Goal: Transaction & Acquisition: Purchase product/service

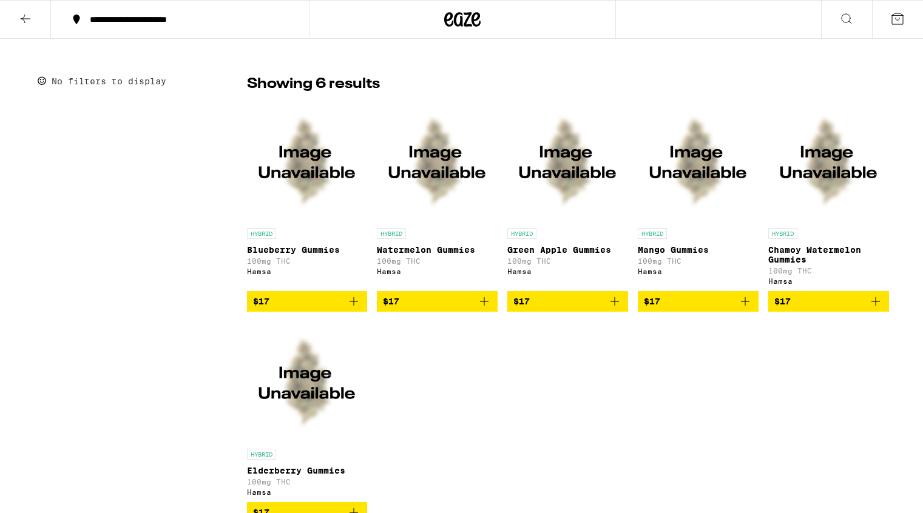
click at [705, 215] on img "Open page for Mango Gummies from Hamsa" at bounding box center [698, 161] width 121 height 121
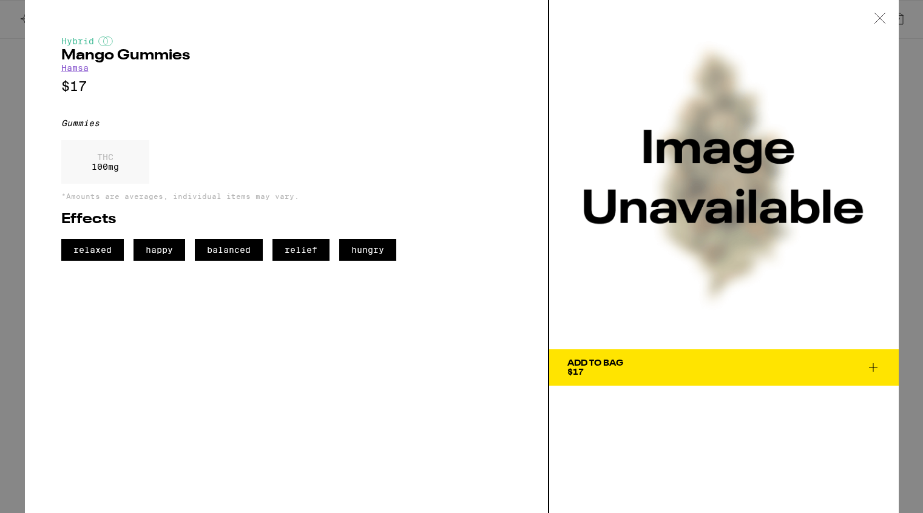
click at [412, 155] on div "THC 100 mg" at bounding box center [286, 165] width 450 height 50
click at [876, 15] on icon at bounding box center [879, 18] width 10 height 10
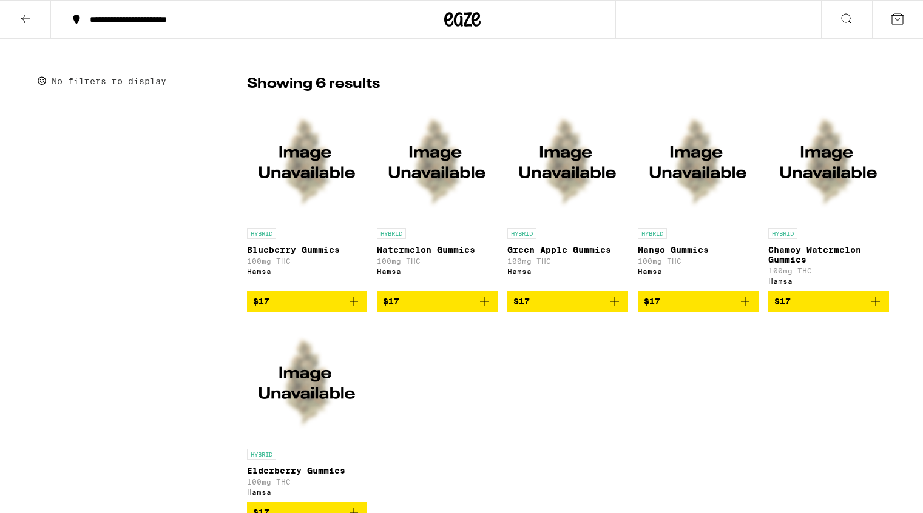
click at [22, 22] on icon at bounding box center [25, 19] width 15 height 15
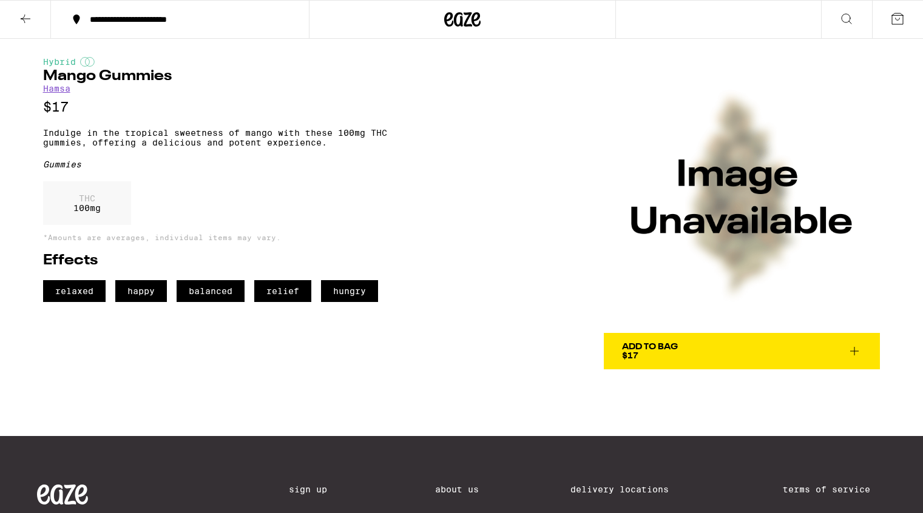
click at [21, 19] on icon at bounding box center [25, 19] width 15 height 15
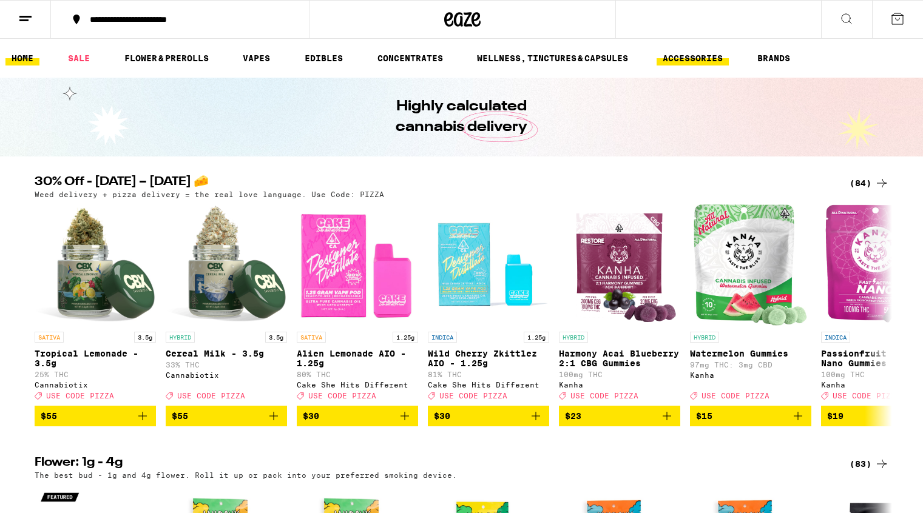
click at [705, 58] on link "ACCESSORIES" at bounding box center [692, 58] width 72 height 15
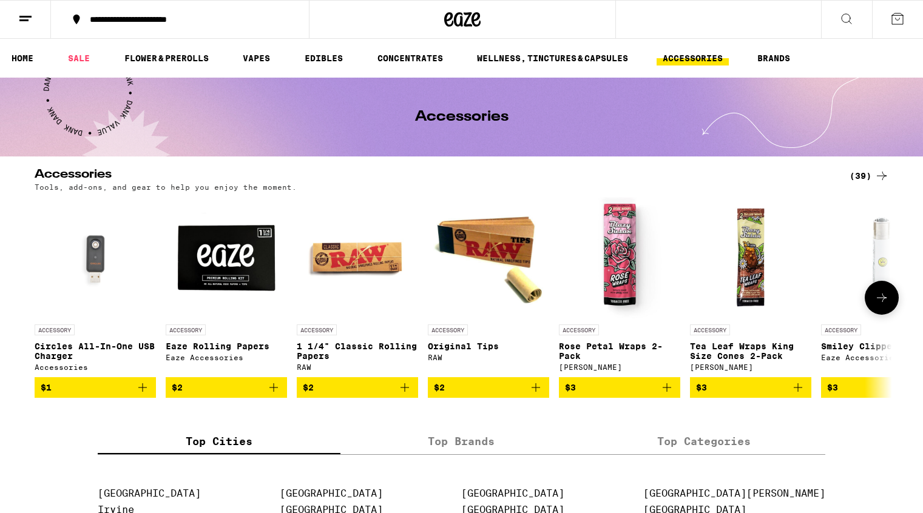
click at [360, 267] on img at bounding box center [357, 257] width 121 height 121
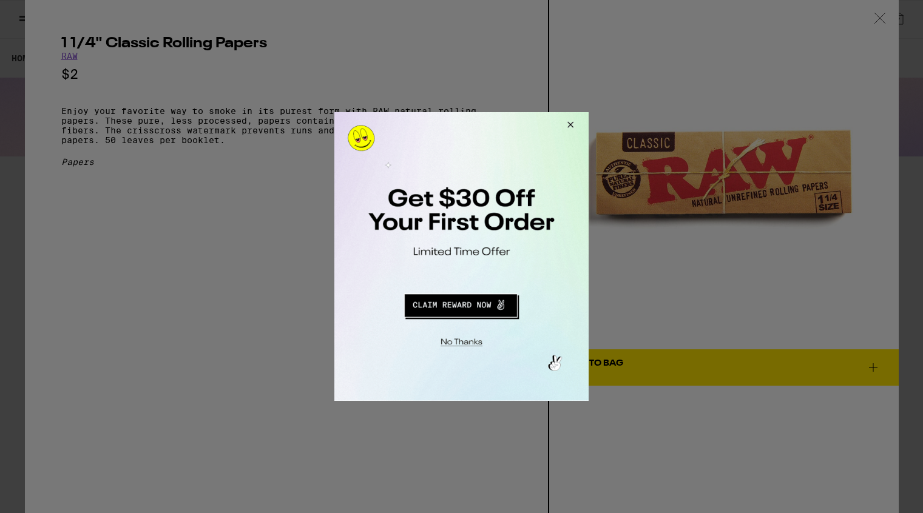
click at [570, 123] on button "Close Modal" at bounding box center [568, 126] width 33 height 29
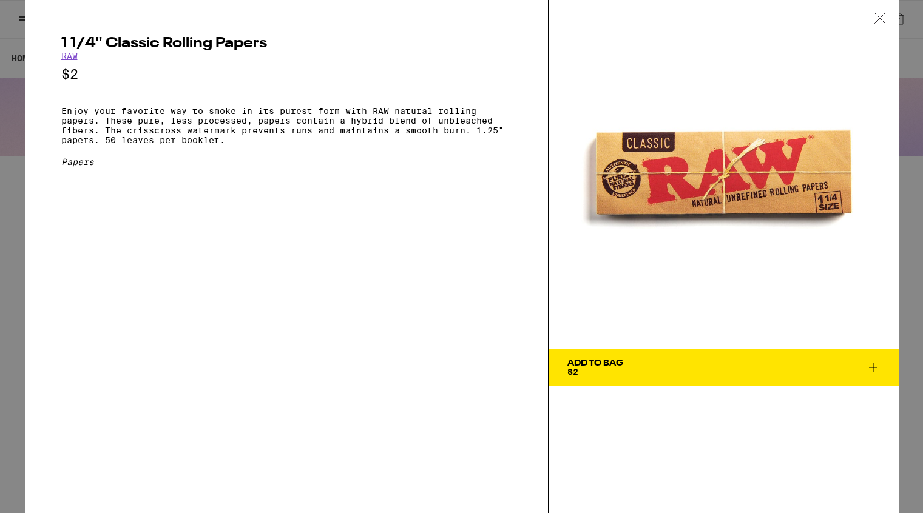
click at [62, 41] on h2 "1 1/4" Classic Rolling Papers" at bounding box center [286, 43] width 450 height 15
drag, startPoint x: 62, startPoint y: 41, endPoint x: 281, endPoint y: 41, distance: 219.0
click at [281, 41] on h2 "1 1/4" Classic Rolling Papers" at bounding box center [286, 43] width 450 height 15
copy h2 "1 1/4" Classic Rolling Papers"
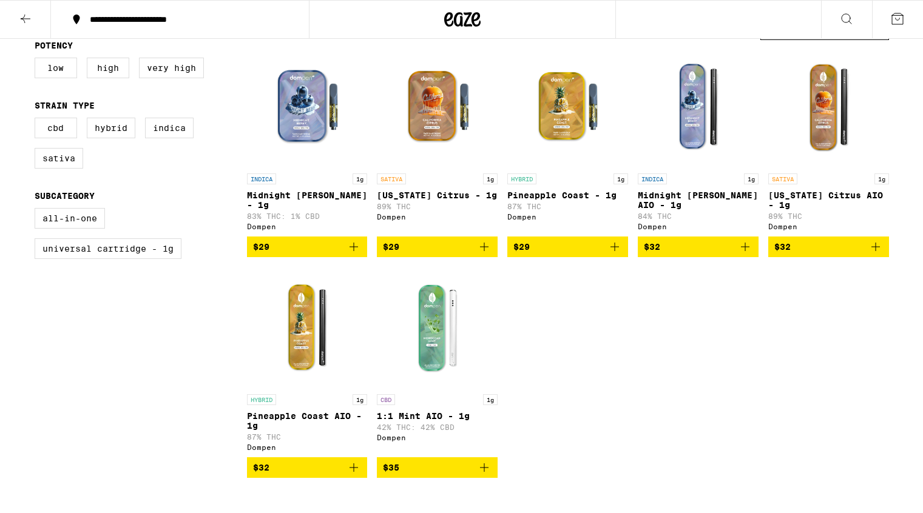
scroll to position [130, 0]
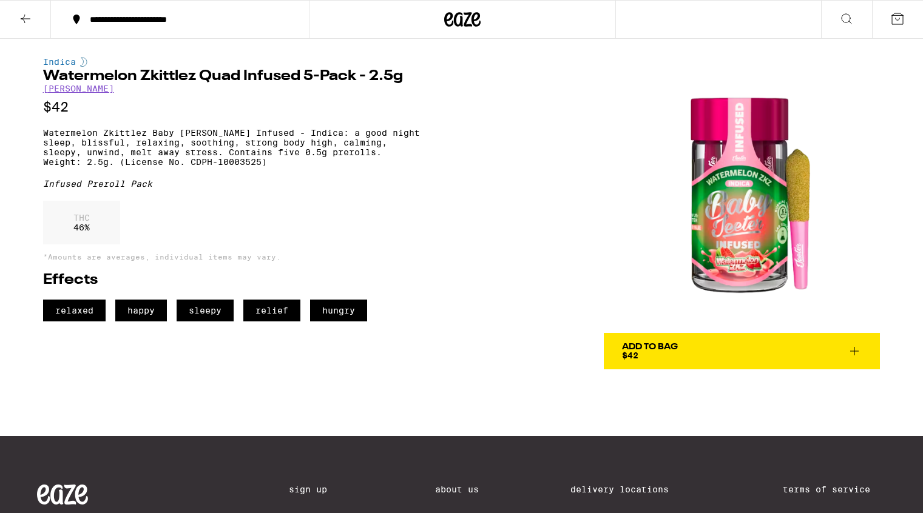
click at [57, 90] on link "[PERSON_NAME]" at bounding box center [78, 89] width 71 height 10
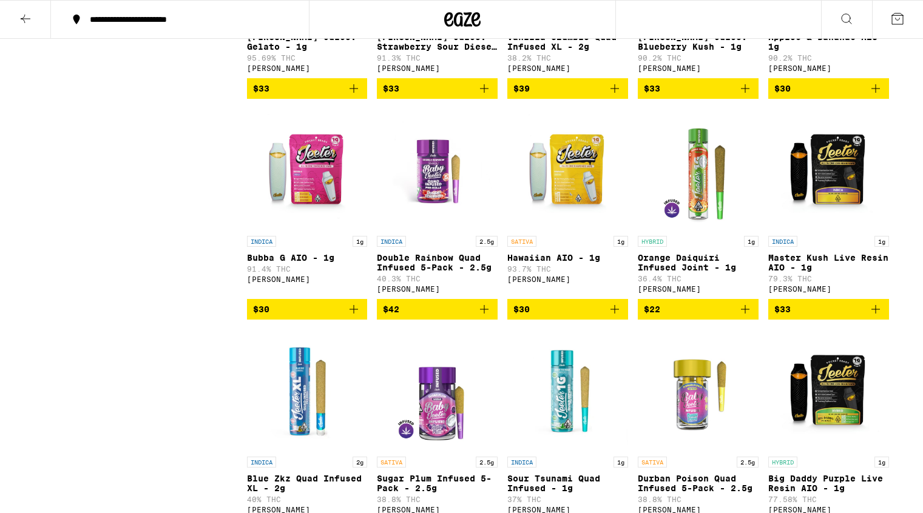
scroll to position [2918, 0]
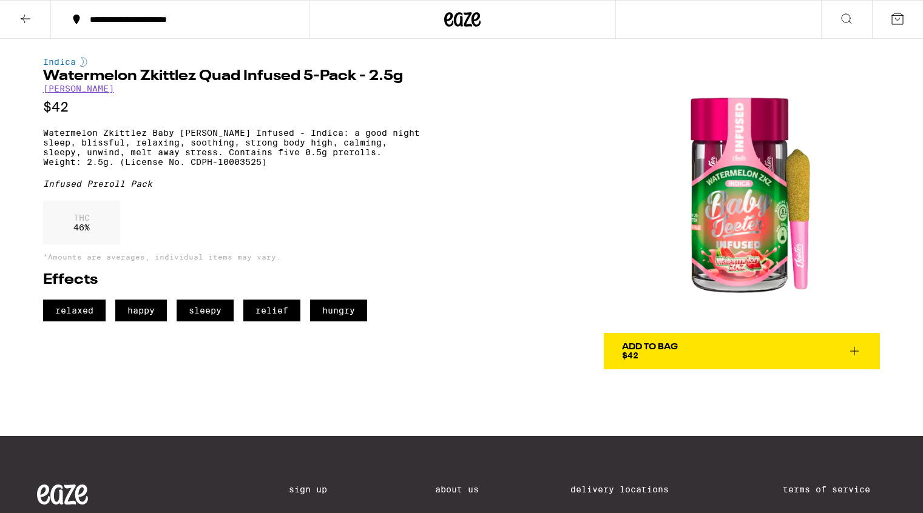
click at [43, 138] on p "Watermelon Zkittlez Baby Jeeter Infused - Indica: a good night sleep, blissful,…" at bounding box center [231, 147] width 377 height 39
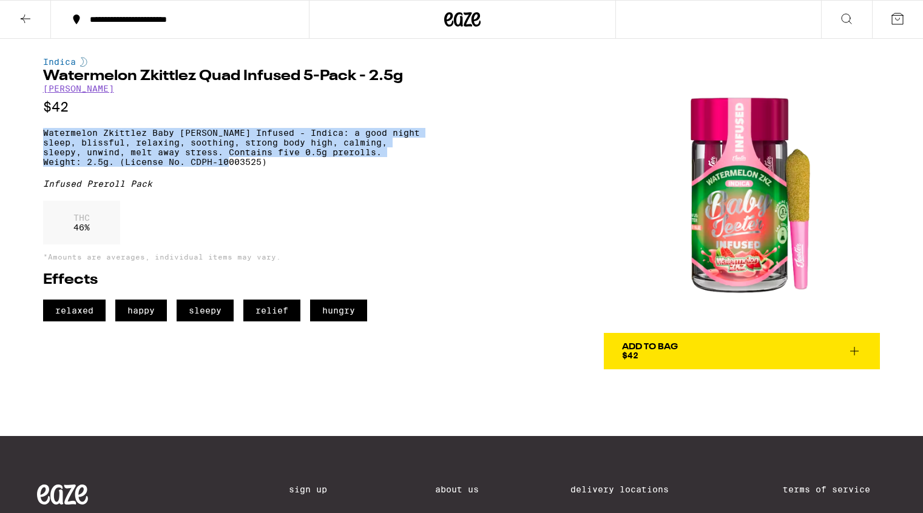
click at [276, 167] on p "Watermelon Zkittlez Baby Jeeter Infused - Indica: a good night sleep, blissful,…" at bounding box center [231, 147] width 377 height 39
copy p "Watermelon Zkittlez Baby Jeeter Infused - Indica: a good night sleep, blissful,…"
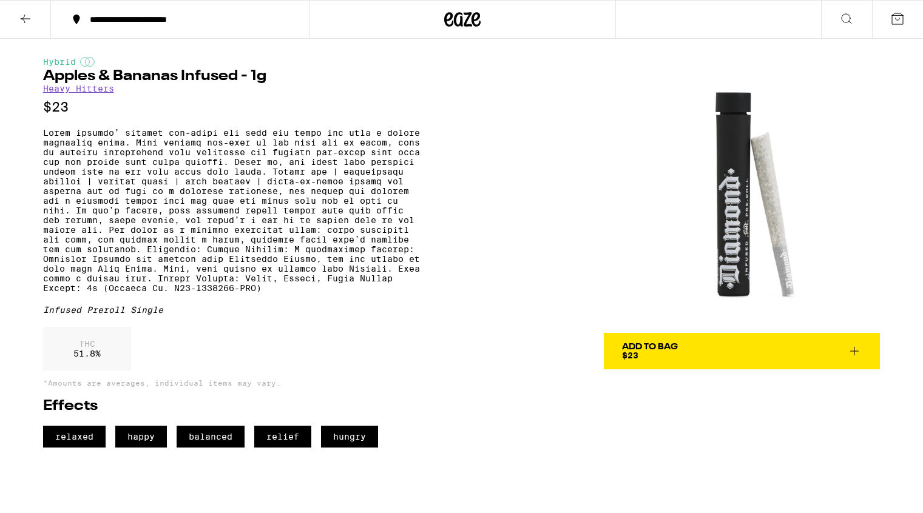
drag, startPoint x: 746, startPoint y: 235, endPoint x: 119, endPoint y: 4, distance: 668.4
click at [0, 0] on div "**********" at bounding box center [461, 353] width 923 height 706
click at [44, 138] on p at bounding box center [231, 210] width 377 height 165
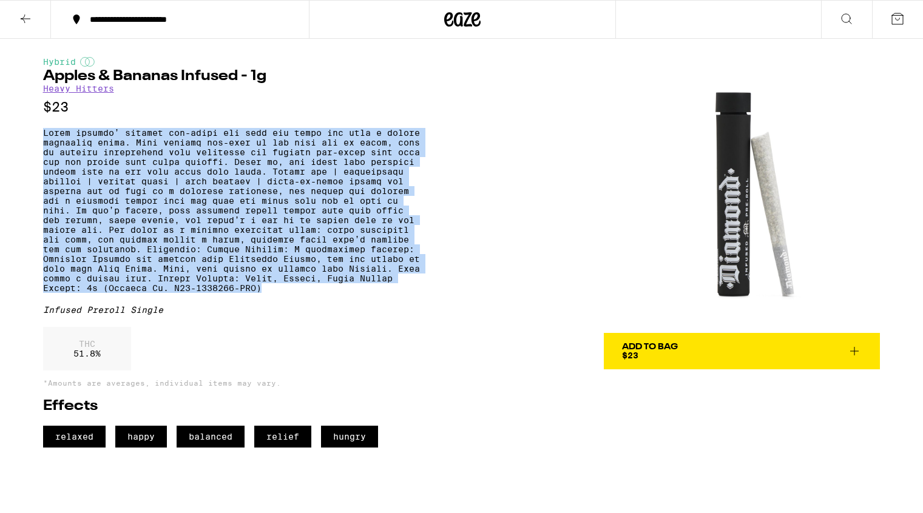
click at [164, 293] on p at bounding box center [231, 210] width 377 height 165
copy p "Heavy hitters’ infused pre-rolls are made for those who want a little something…"
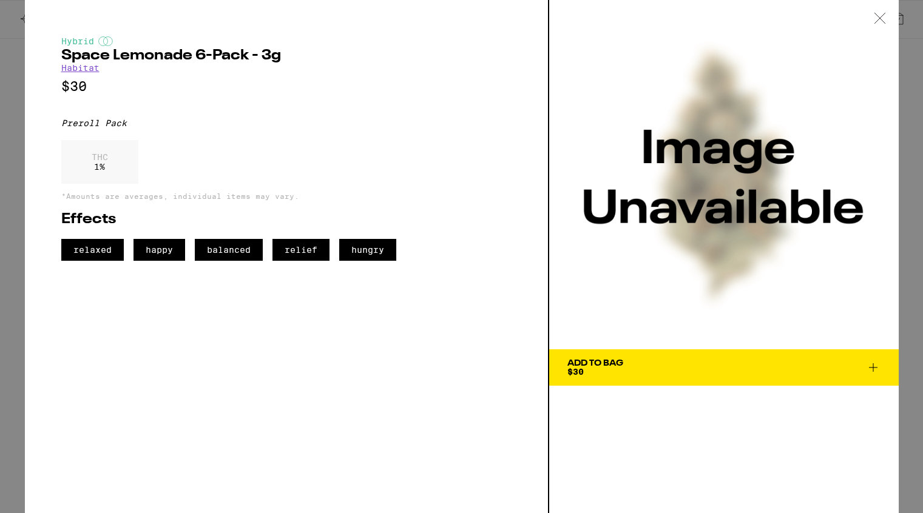
click at [877, 15] on icon at bounding box center [879, 18] width 12 height 11
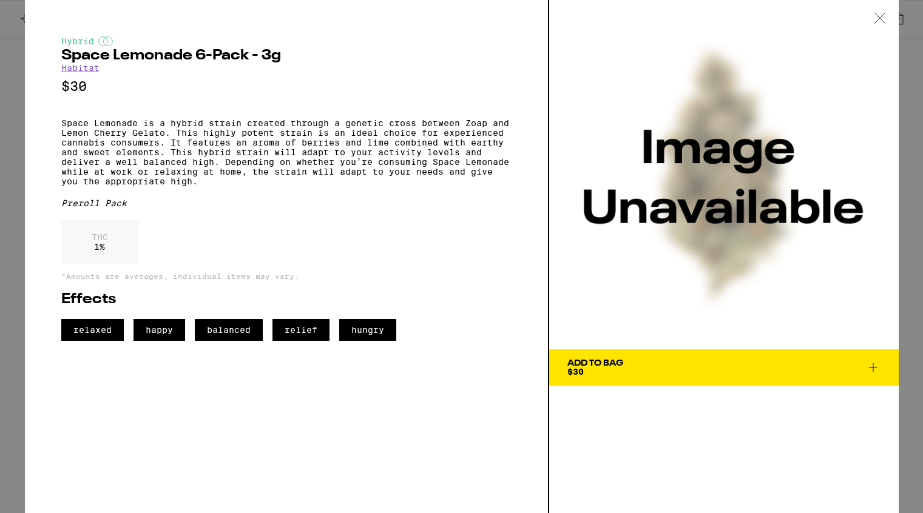
click at [90, 69] on link "Habitat" at bounding box center [80, 68] width 38 height 10
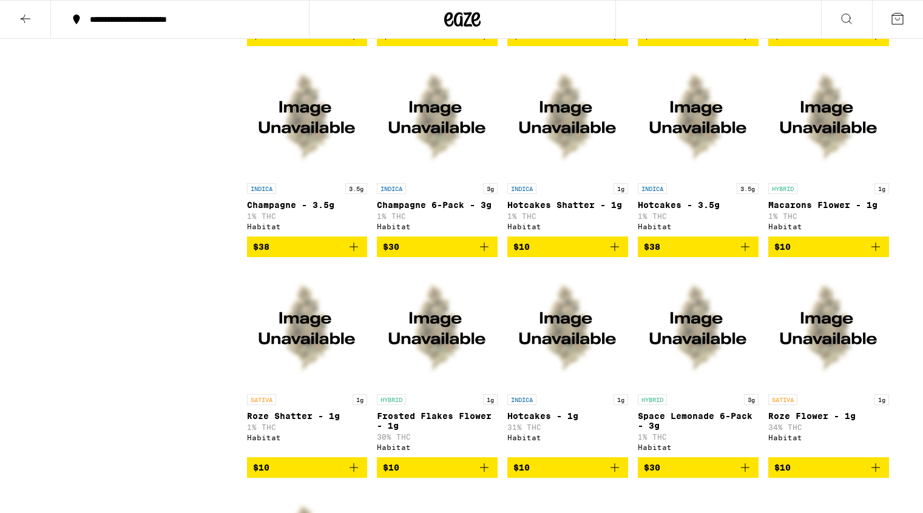
scroll to position [963, 0]
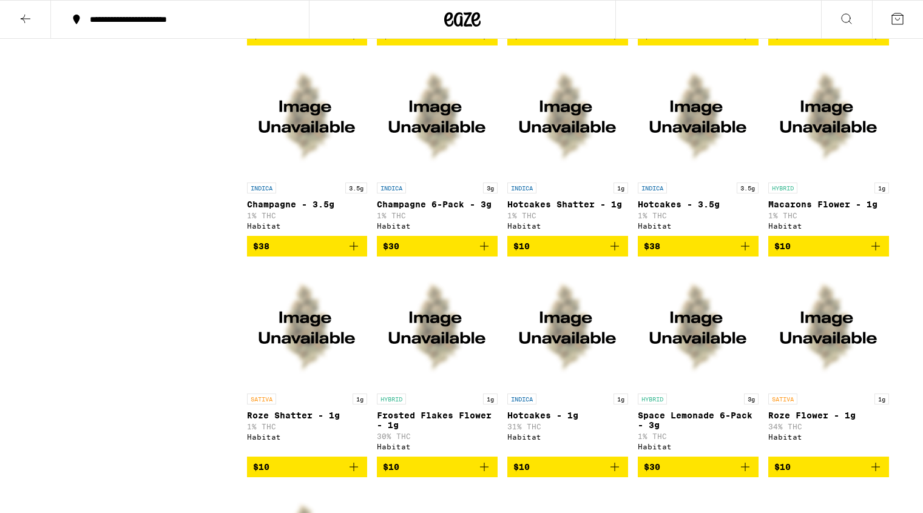
click at [303, 156] on img "Open page for Champagne - 3.5g from Habitat" at bounding box center [307, 115] width 121 height 121
